Goal: Find specific page/section: Find specific page/section

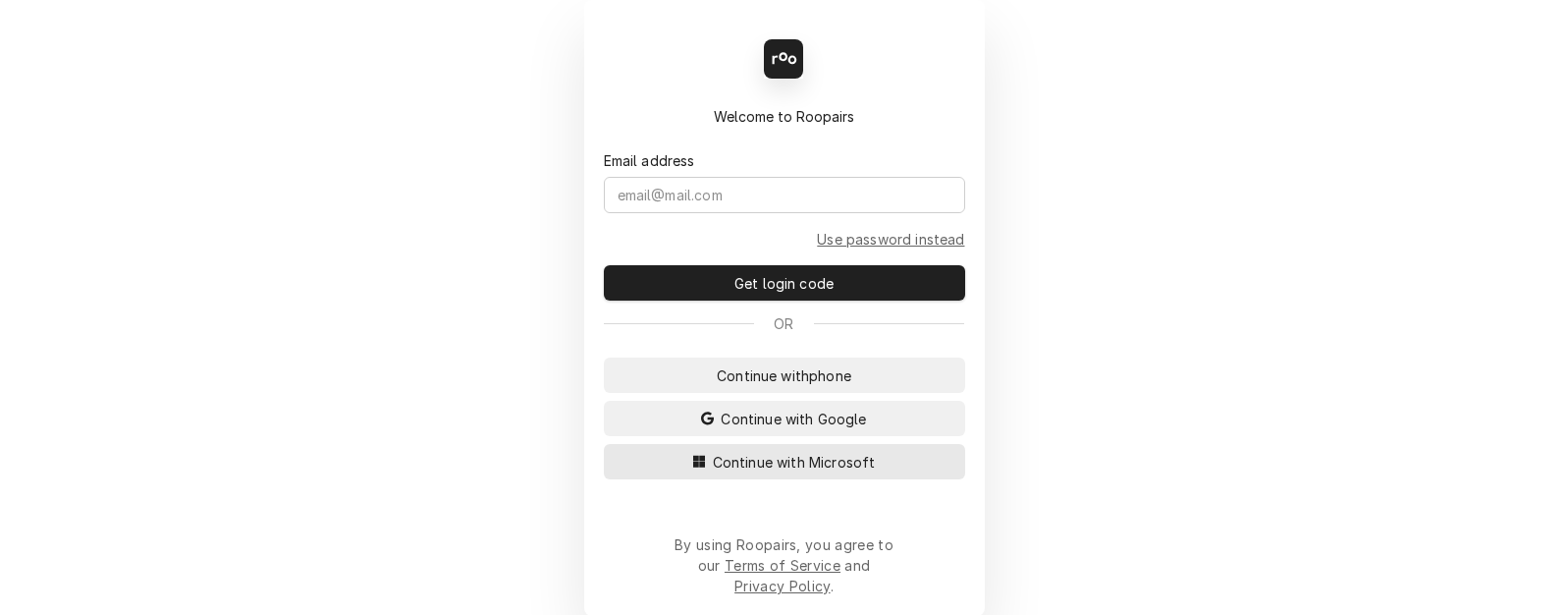
click at [738, 472] on span "Continue with Microsoft" at bounding box center [793, 461] width 171 height 21
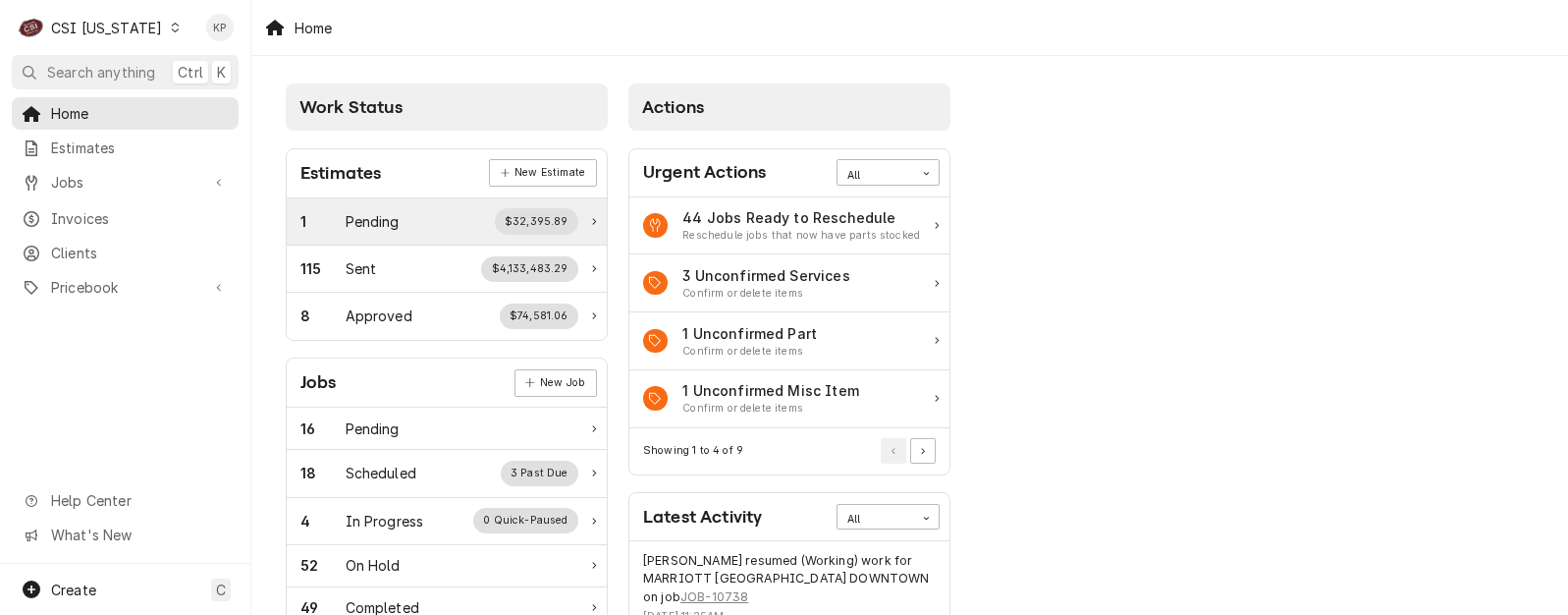
click at [66, 213] on span "Invoices" at bounding box center [140, 219] width 178 height 21
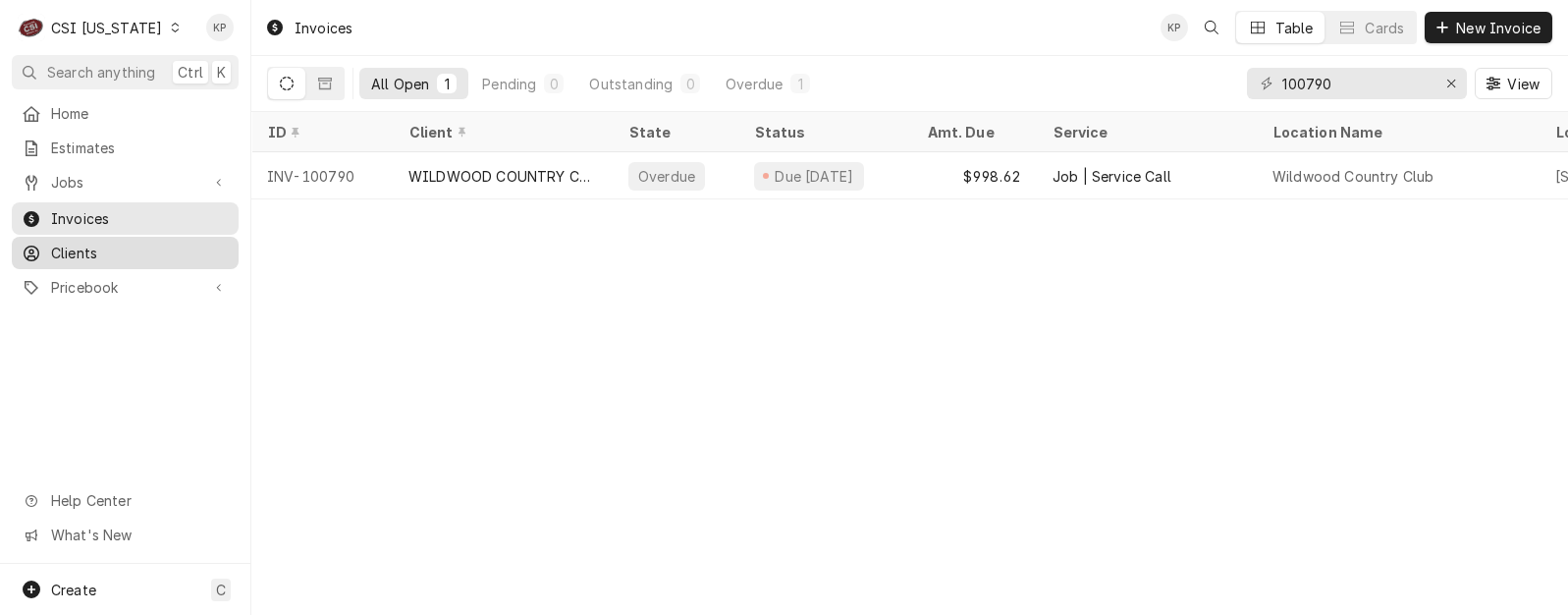
drag, startPoint x: 147, startPoint y: 236, endPoint x: 78, endPoint y: 241, distance: 69.2
click at [78, 243] on span "Clients" at bounding box center [140, 253] width 178 height 21
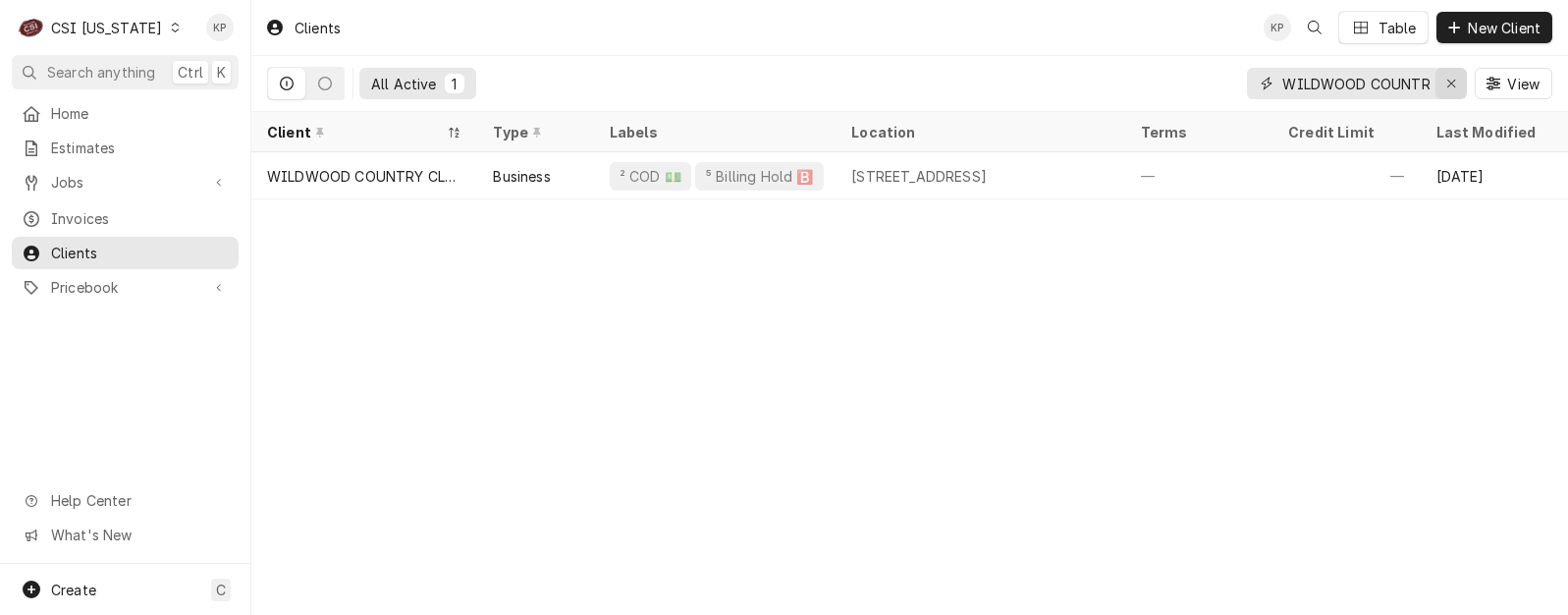
click at [1453, 81] on icon "Erase input" at bounding box center [1451, 84] width 8 height 8
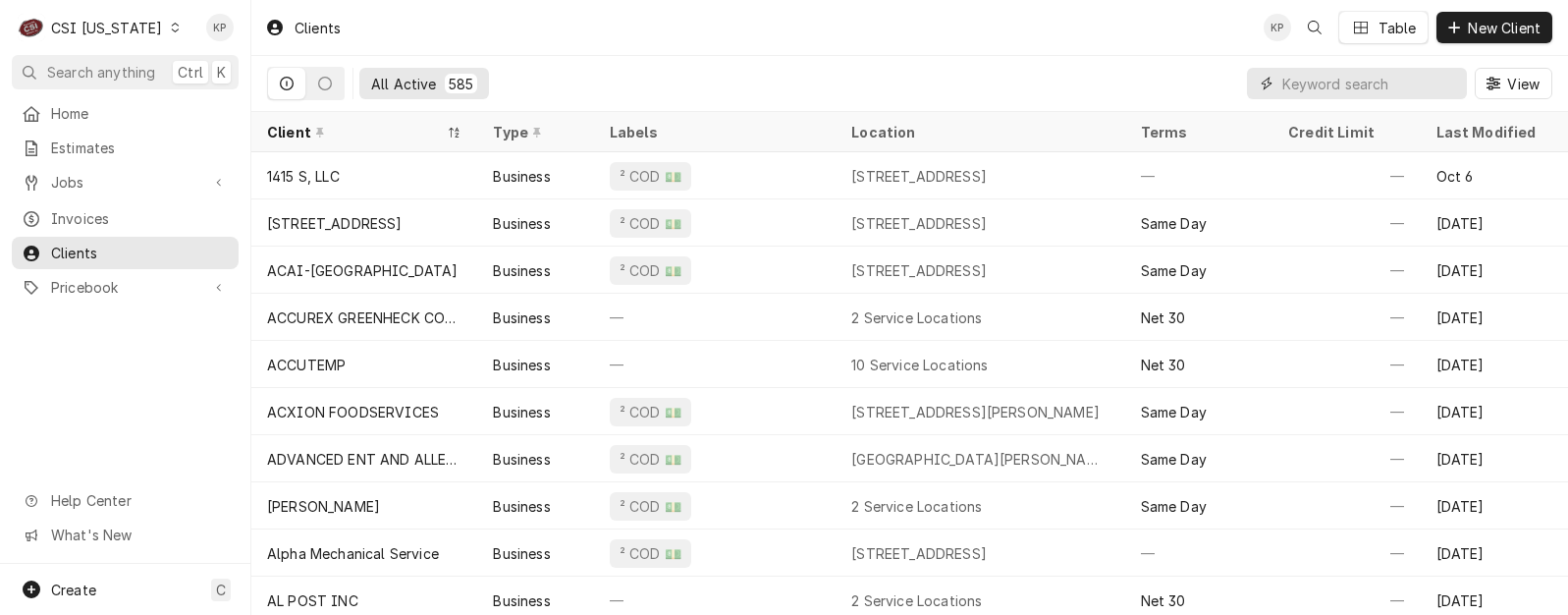
paste input "404338"
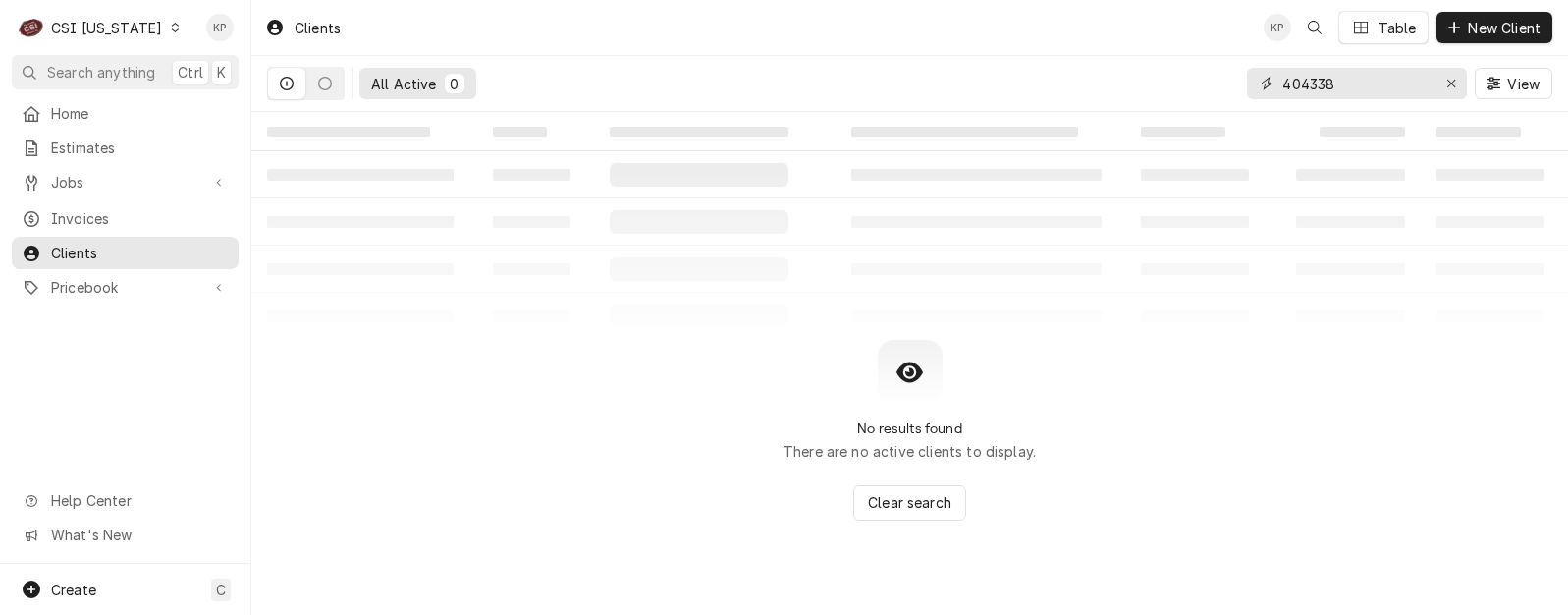
type input "404338"
click at [171, 28] on icon "Dynamic Content Wrapper" at bounding box center [175, 28] width 9 height 10
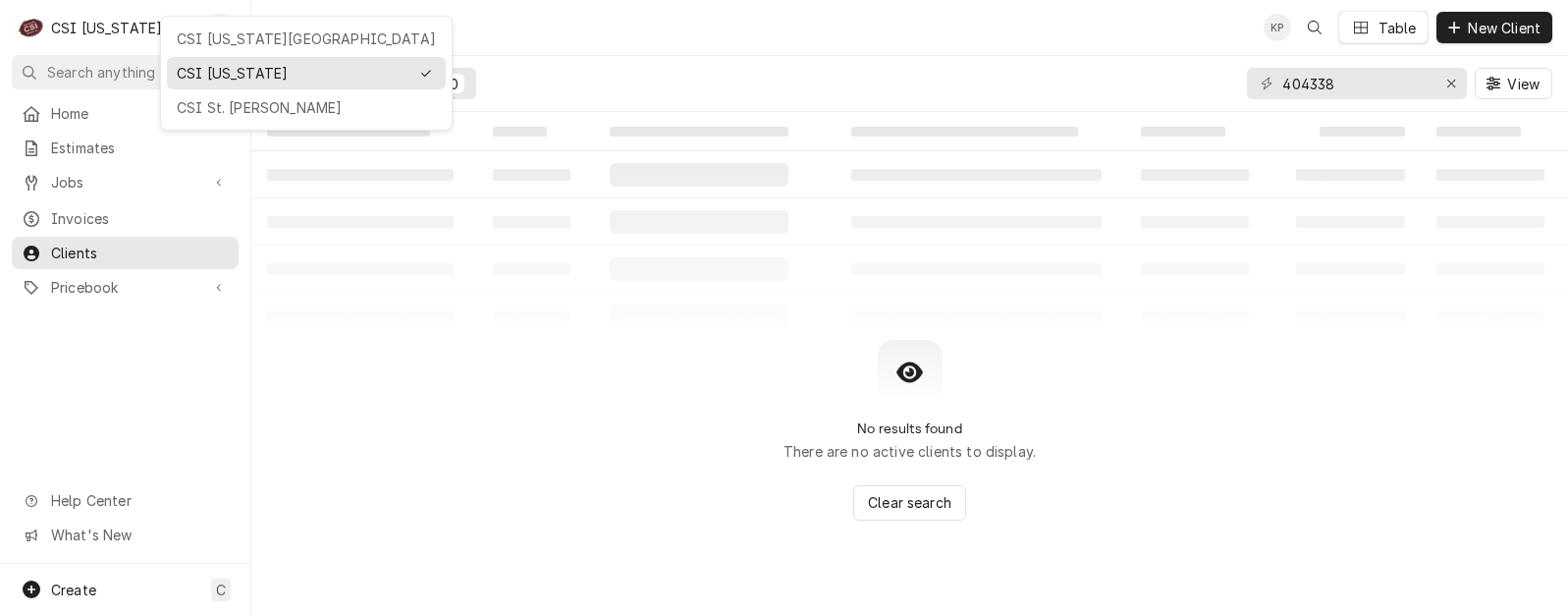
drag, startPoint x: 192, startPoint y: 103, endPoint x: 297, endPoint y: 114, distance: 105.6
click at [197, 103] on div "CSI St. [PERSON_NAME]" at bounding box center [306, 107] width 260 height 21
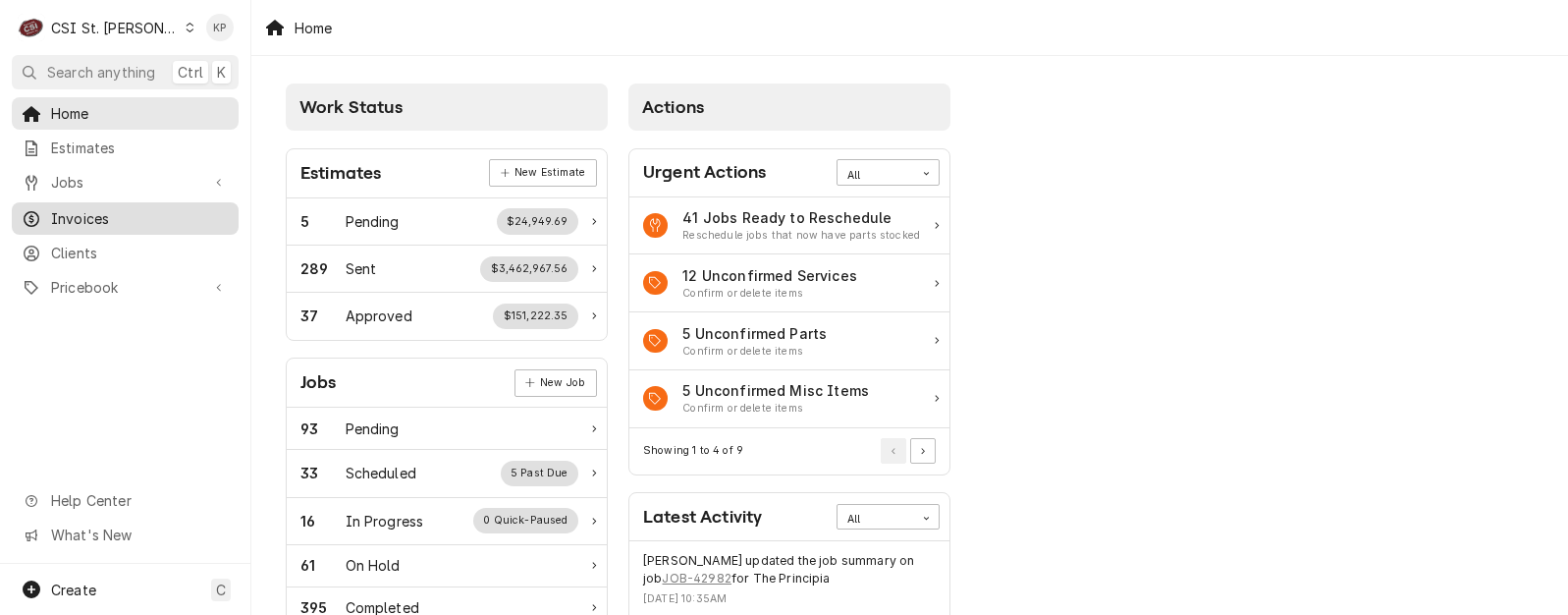
click at [49, 213] on div "Invoices" at bounding box center [126, 219] width 208 height 21
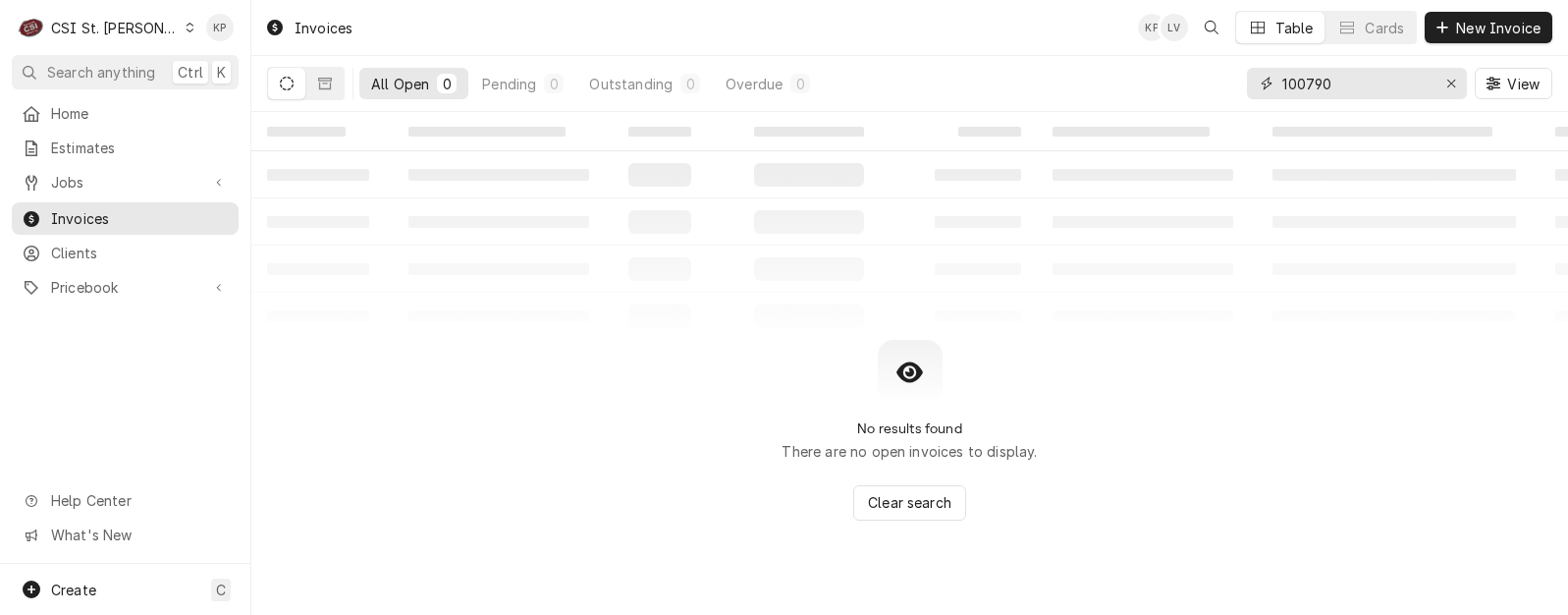
click at [1447, 79] on icon "Erase input" at bounding box center [1451, 84] width 11 height 14
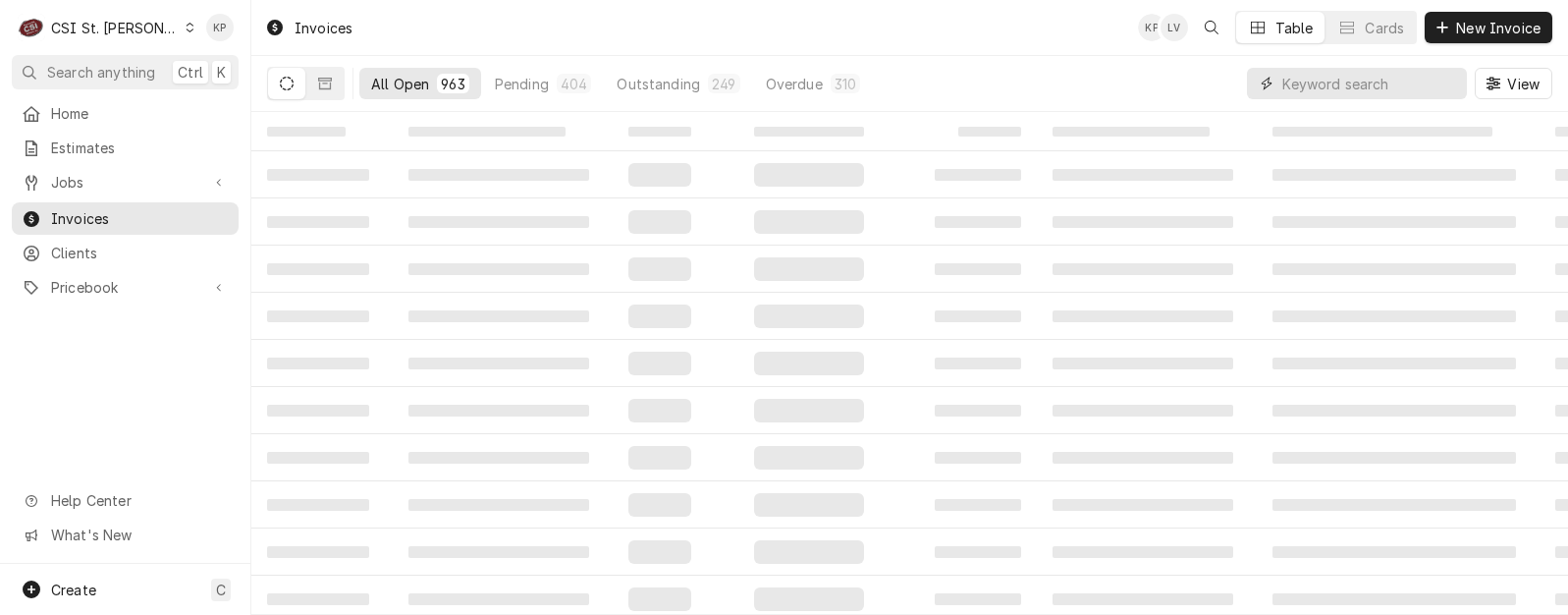
paste input "404338"
type input "404338"
